Goal: Information Seeking & Learning: Learn about a topic

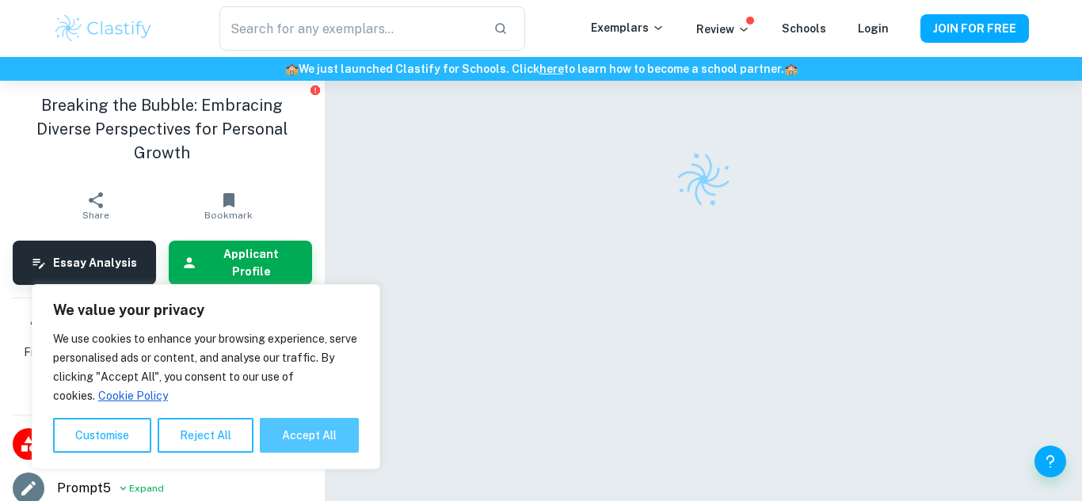
click at [326, 429] on button "Accept All" at bounding box center [309, 435] width 99 height 35
checkbox input "true"
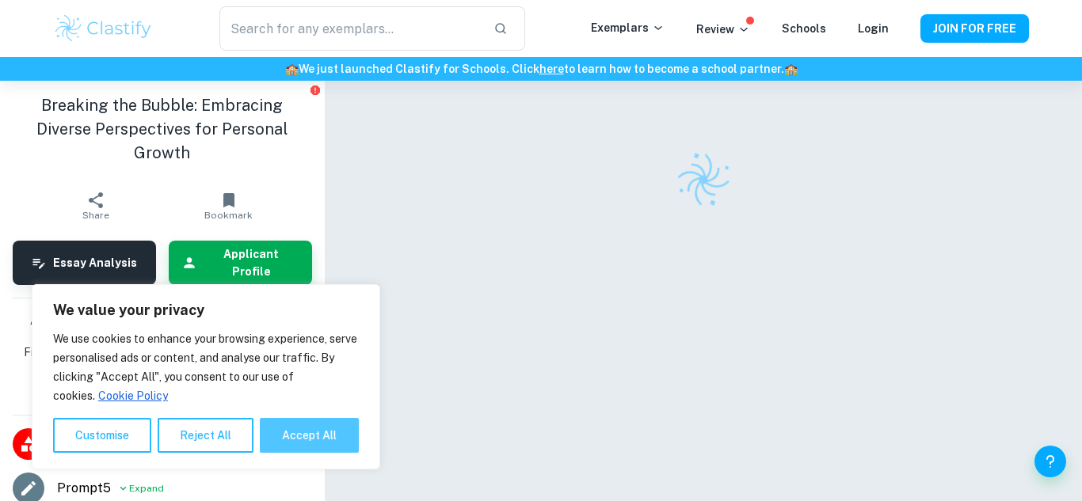
checkbox input "true"
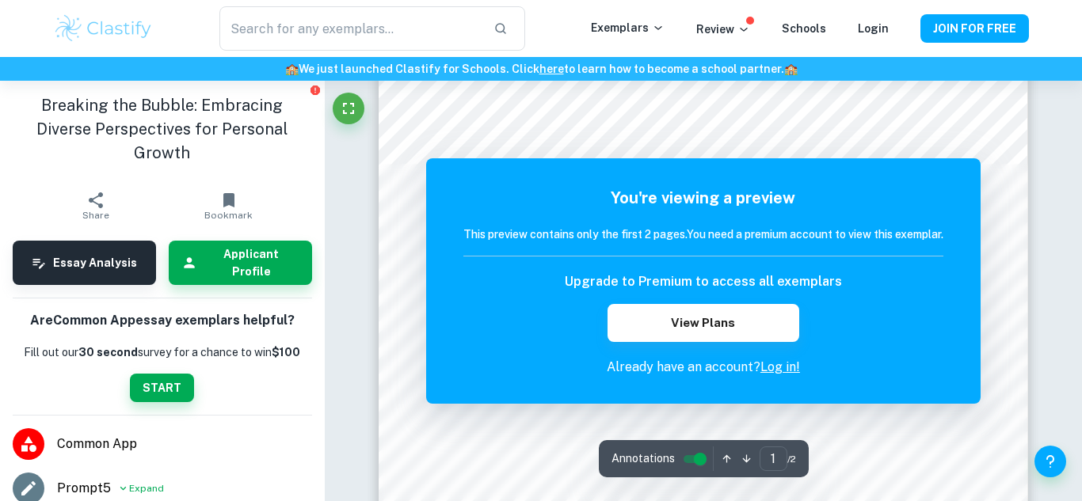
scroll to position [188, 0]
click at [750, 158] on div "You're viewing a preview This preview contains only the first 2 pages. You need…" at bounding box center [703, 281] width 554 height 246
